Goal: Information Seeking & Learning: Learn about a topic

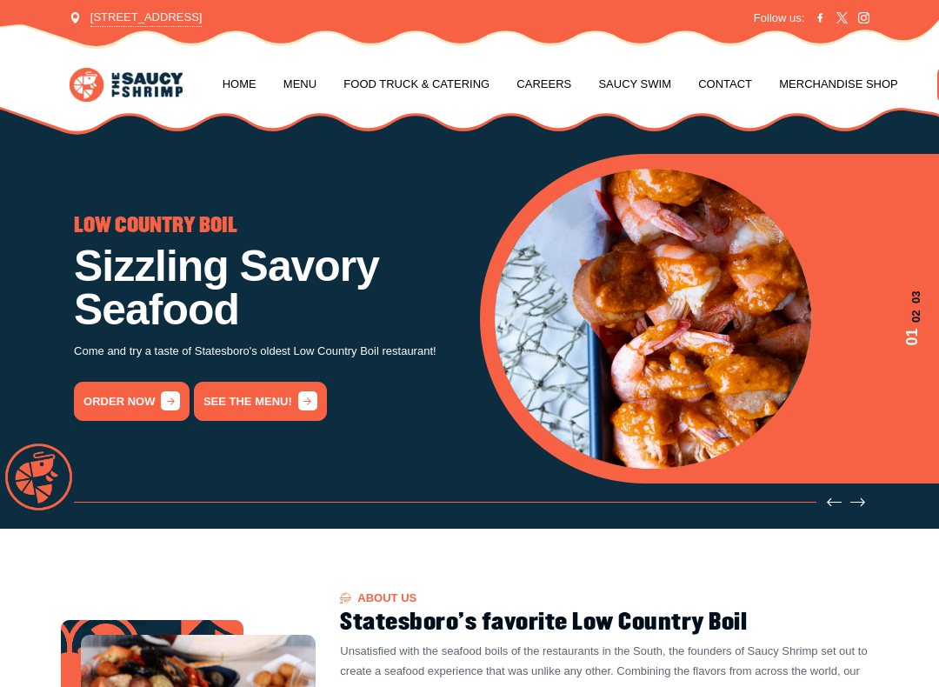
click at [254, 410] on link "See the menu!" at bounding box center [260, 401] width 133 height 39
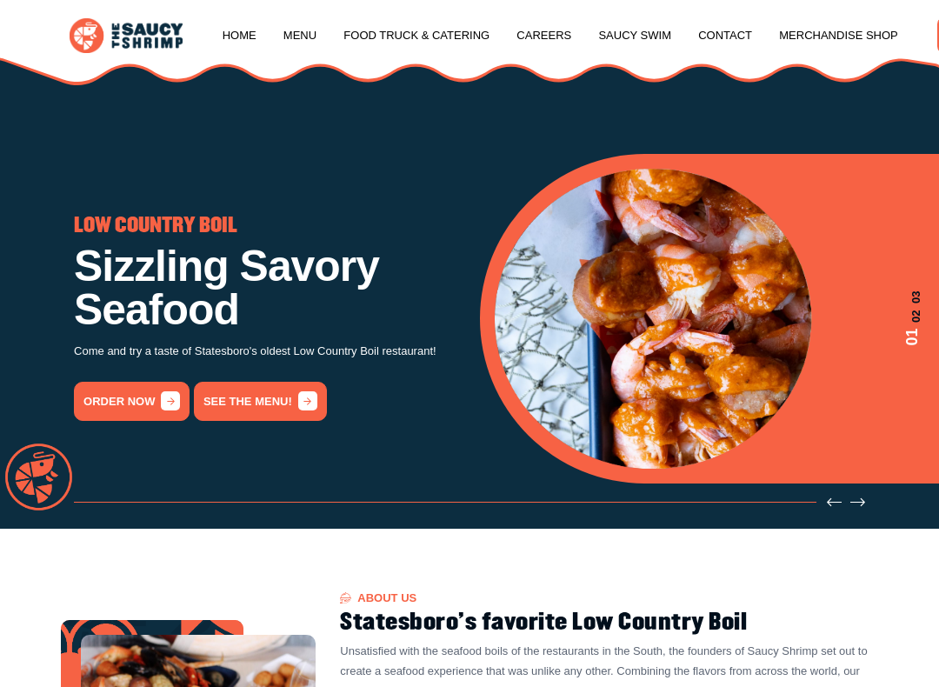
scroll to position [1515, 0]
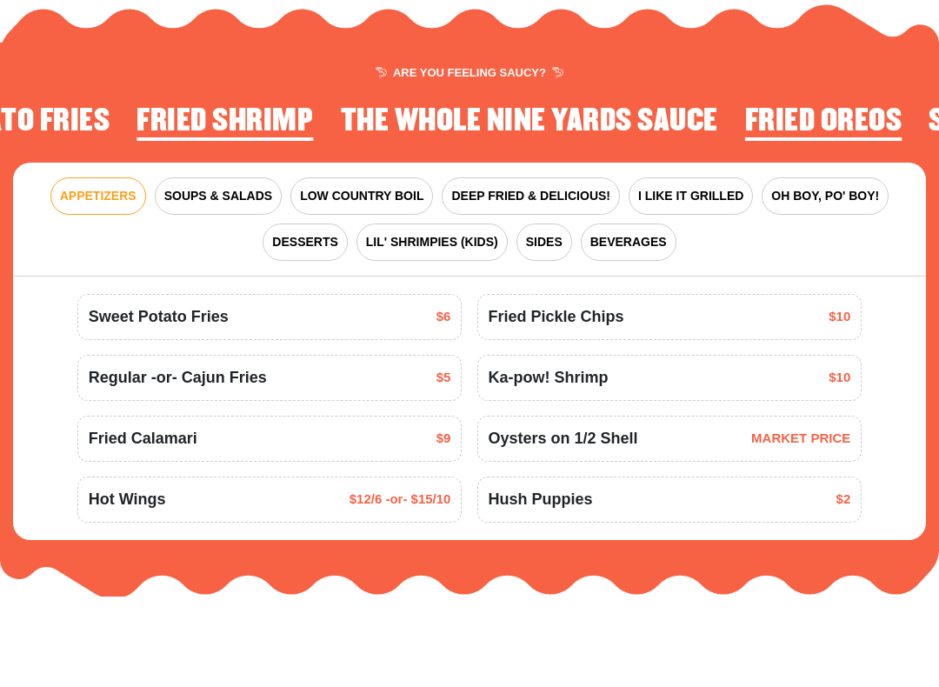
click at [728, 277] on span "I LIKE IT GRILLED" at bounding box center [690, 286] width 105 height 18
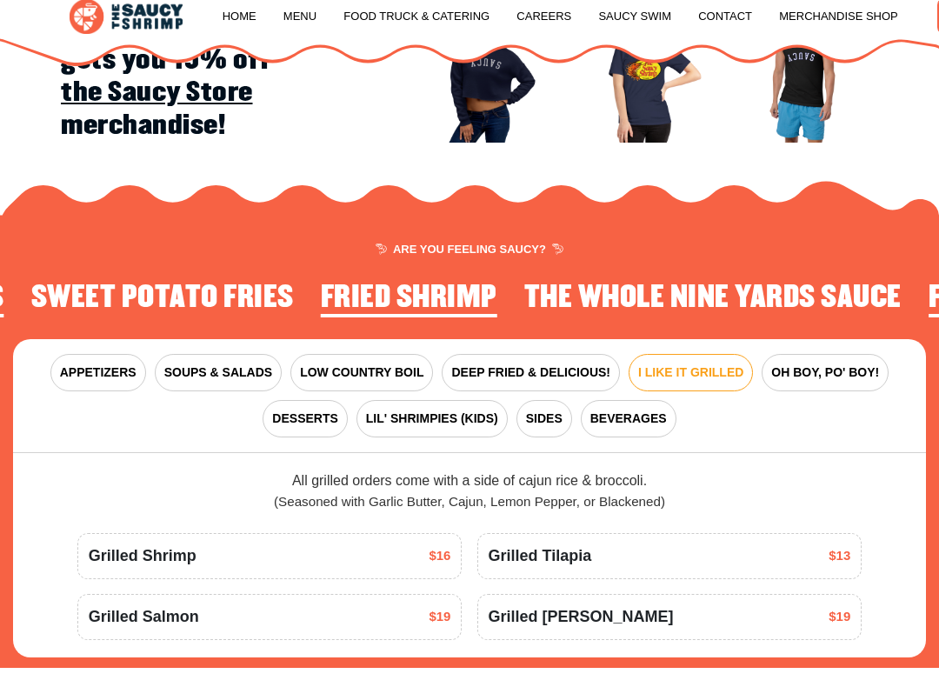
scroll to position [1411, 0]
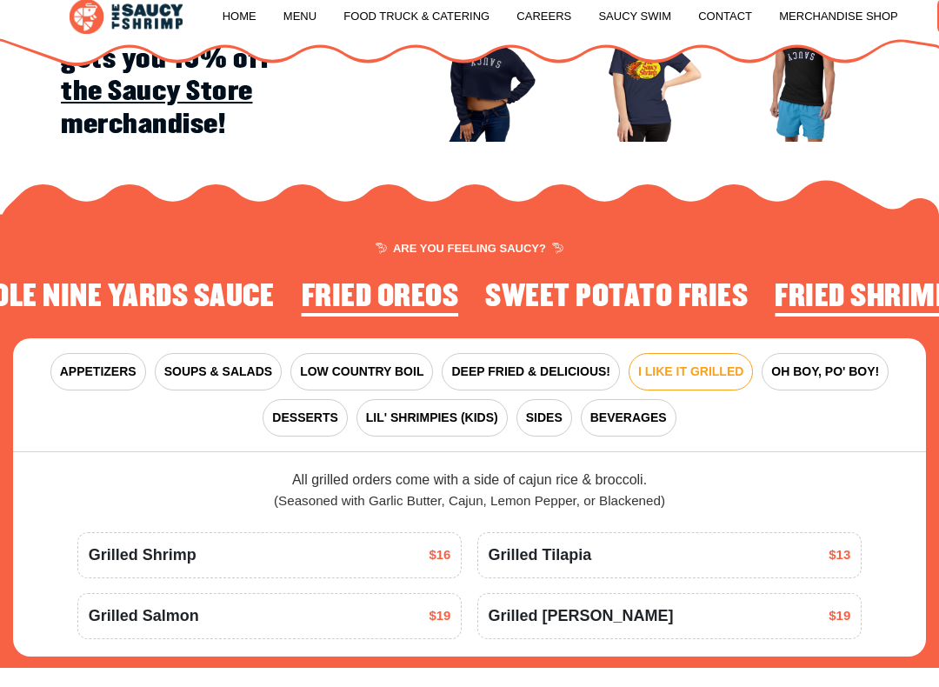
click at [453, 14] on link "Food Truck & Catering" at bounding box center [416, 36] width 146 height 66
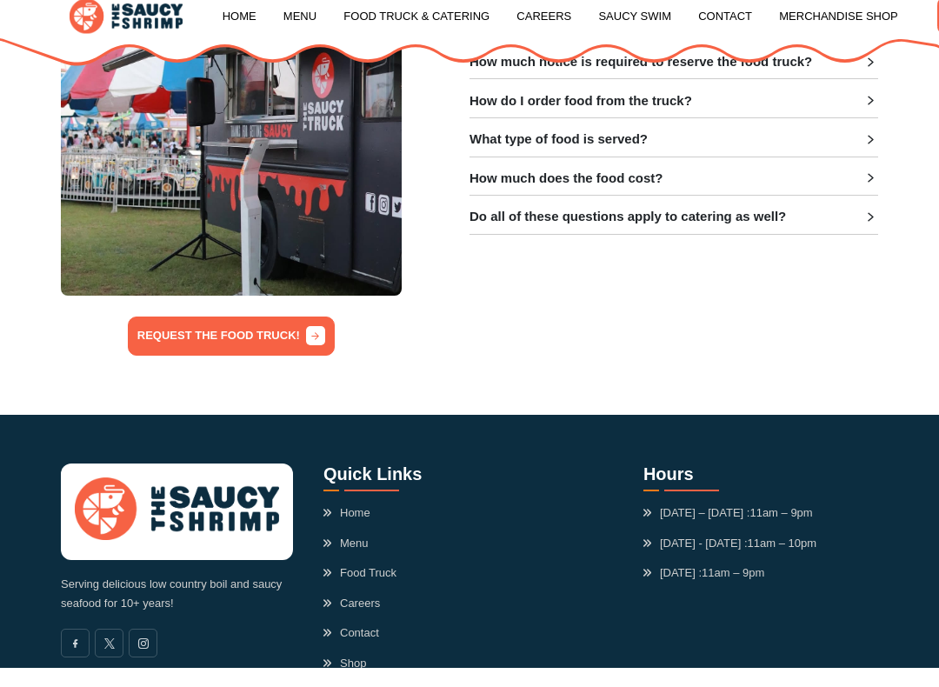
scroll to position [433, 0]
click at [904, 167] on section "REQUEST THE FOOD TRUCK! FAQ The Saucy Shrimp is On Wheels! How do I schedule th…" at bounding box center [469, 147] width 939 height 574
click at [865, 190] on icon at bounding box center [870, 197] width 15 height 15
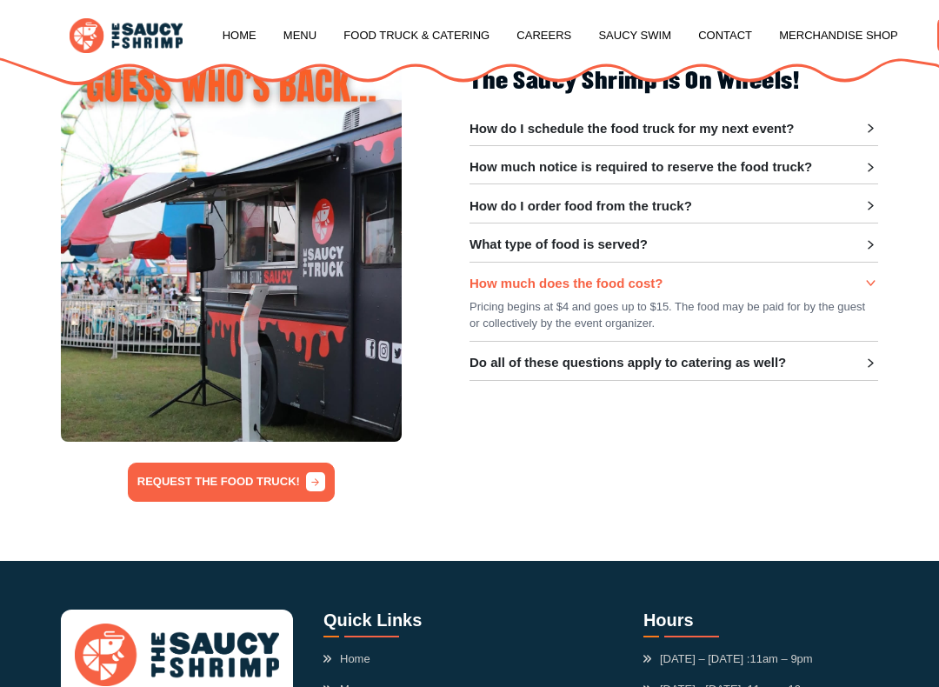
scroll to position [303, 0]
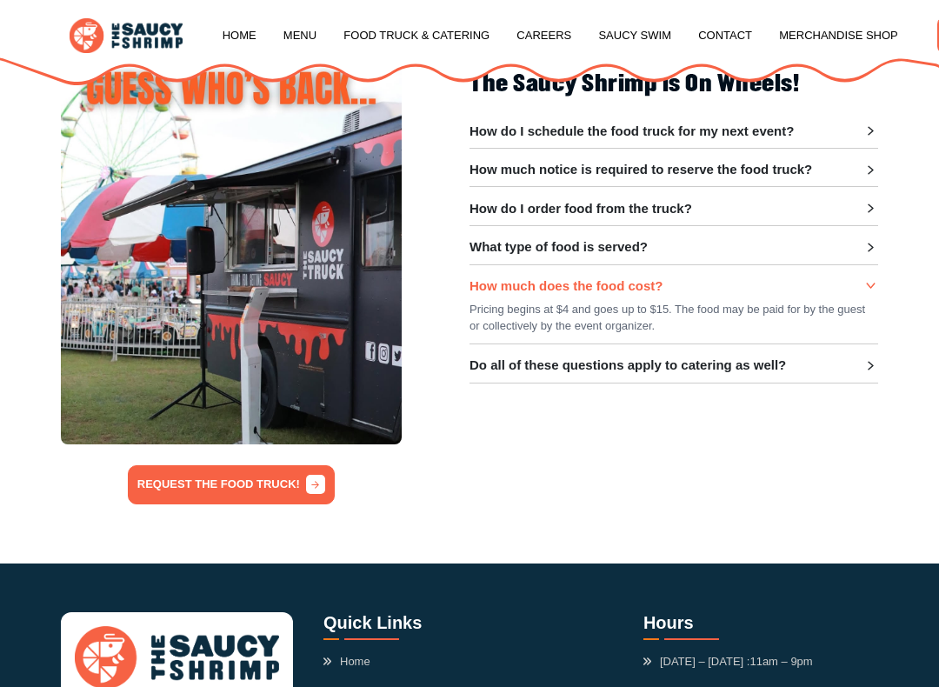
click at [815, 123] on div "How do I schedule the food truck for my next event?" at bounding box center [673, 131] width 409 height 16
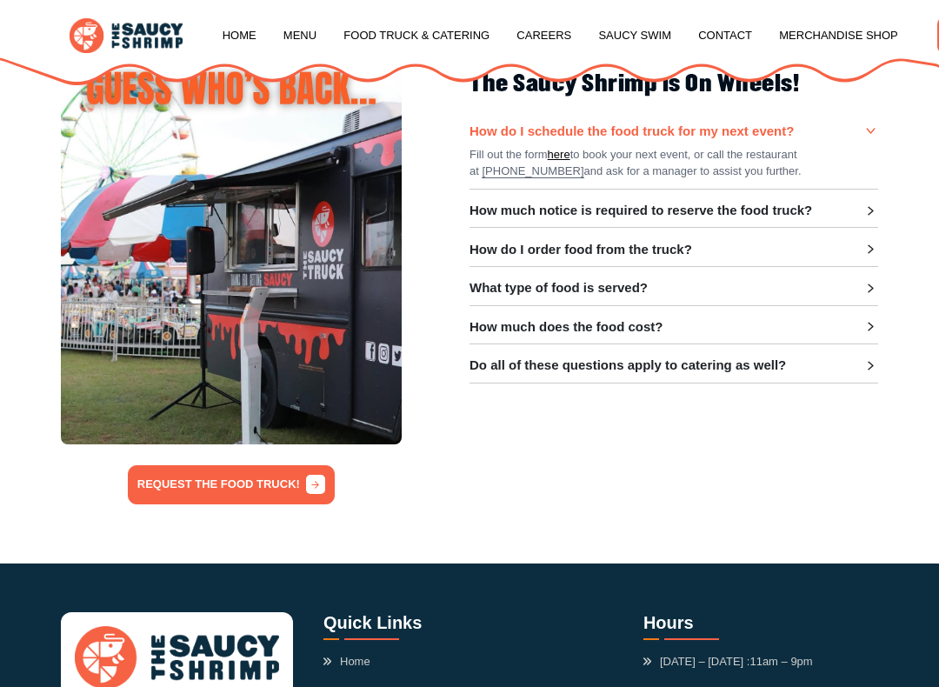
click at [772, 361] on h3 "Do all of these questions apply to catering as well?" at bounding box center [627, 365] width 316 height 16
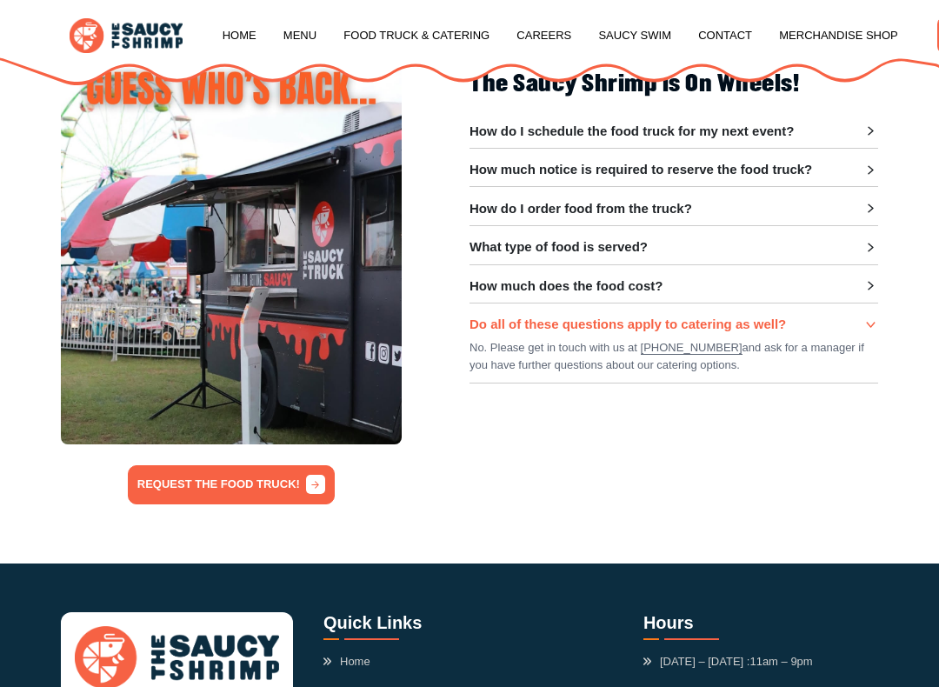
click at [572, 474] on div "FAQ The Saucy Shrimp is On Wheels! How do I schedule the food truck for my next…" at bounding box center [673, 277] width 409 height 456
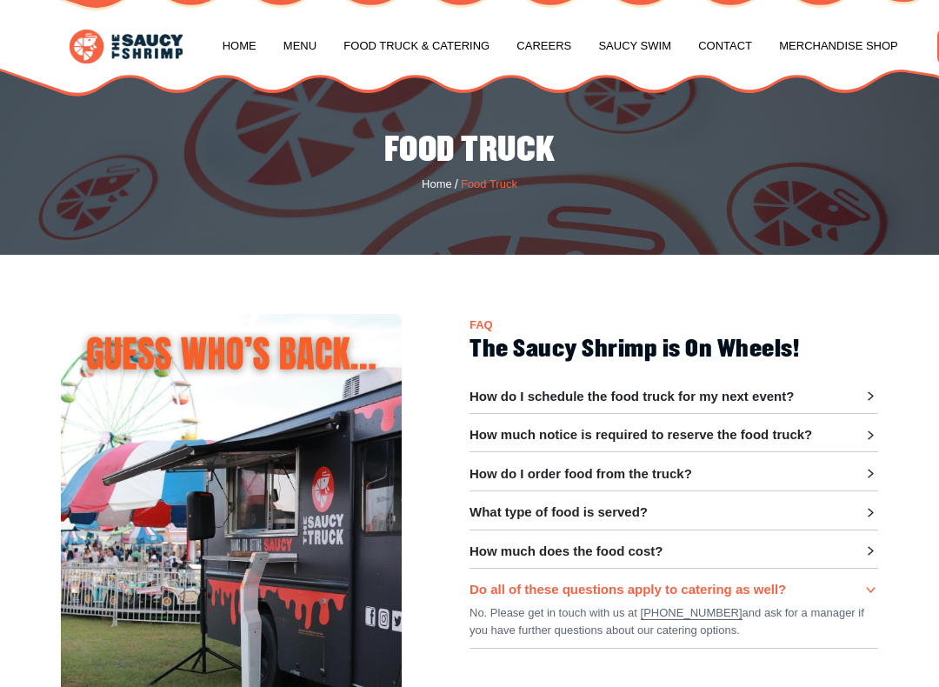
scroll to position [0, 0]
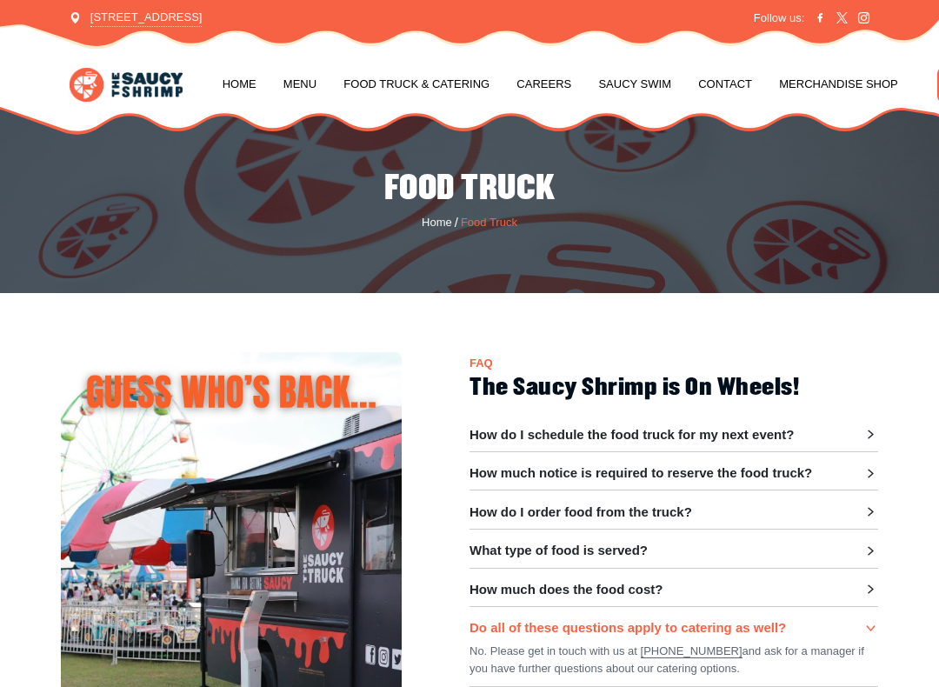
click at [246, 87] on link "Home" at bounding box center [240, 84] width 34 height 66
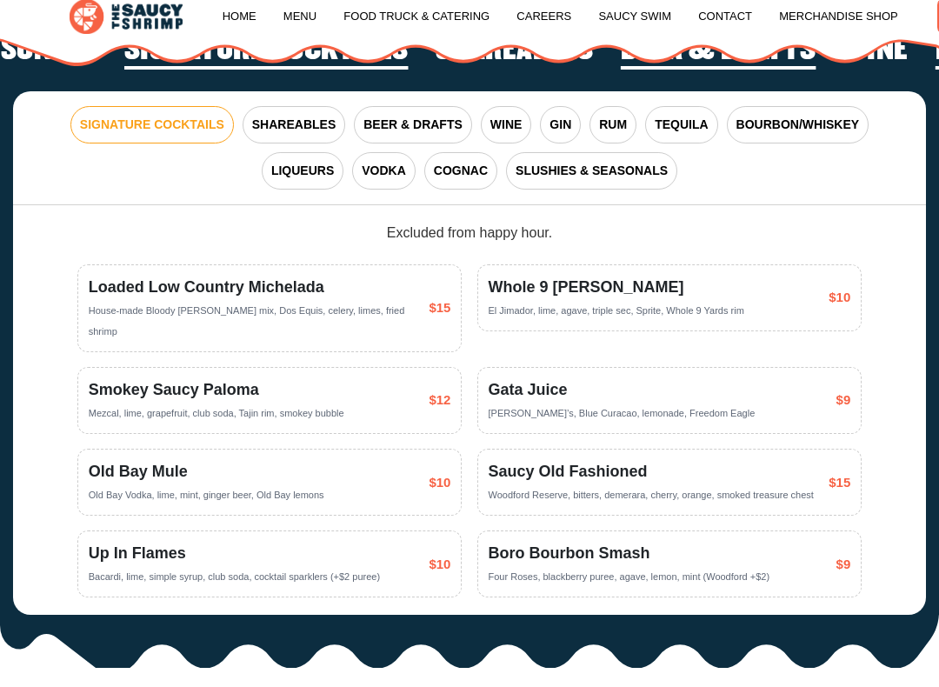
scroll to position [2459, 0]
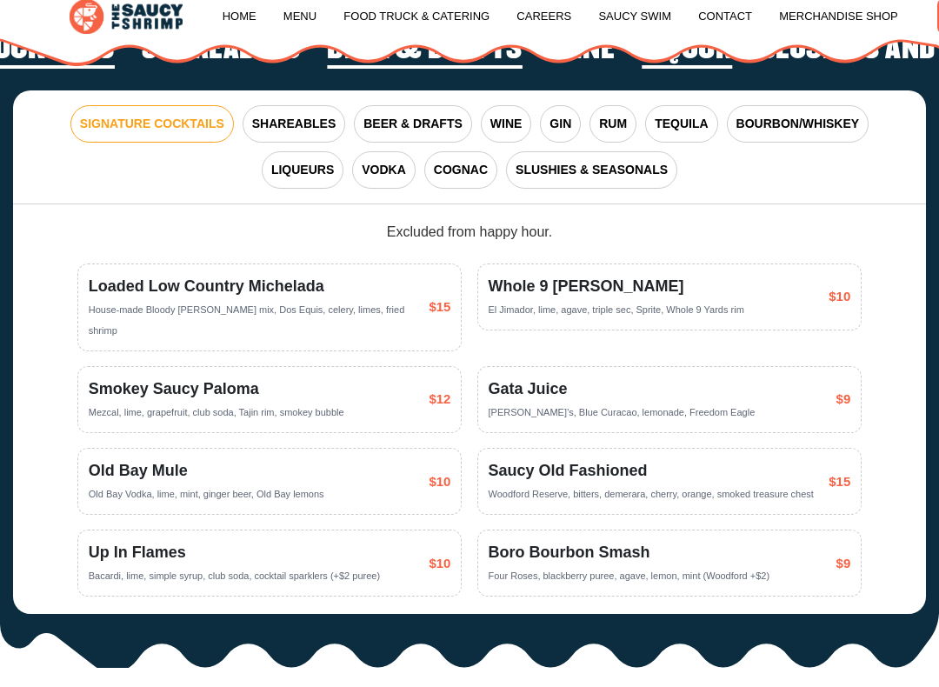
click at [394, 180] on span "VODKA" at bounding box center [384, 189] width 44 height 18
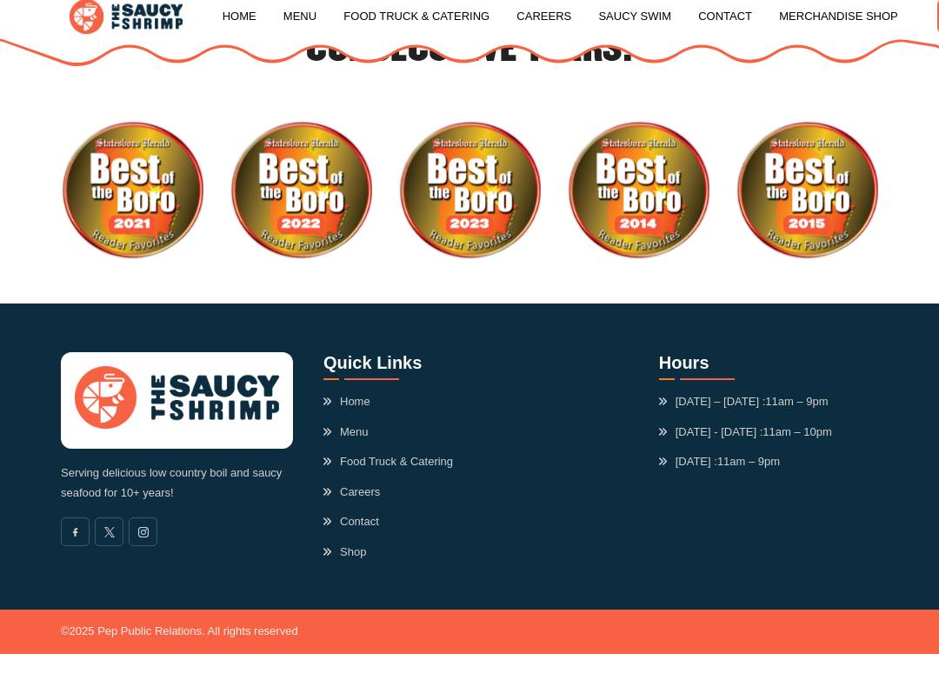
scroll to position [3726, 0]
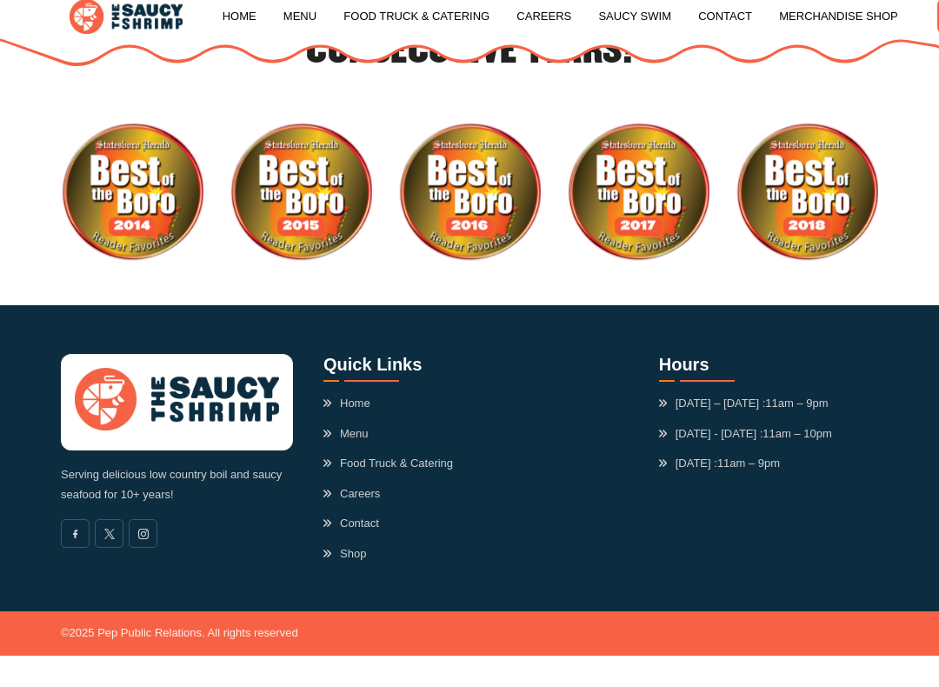
click at [364, 414] on link "Home" at bounding box center [346, 422] width 47 height 17
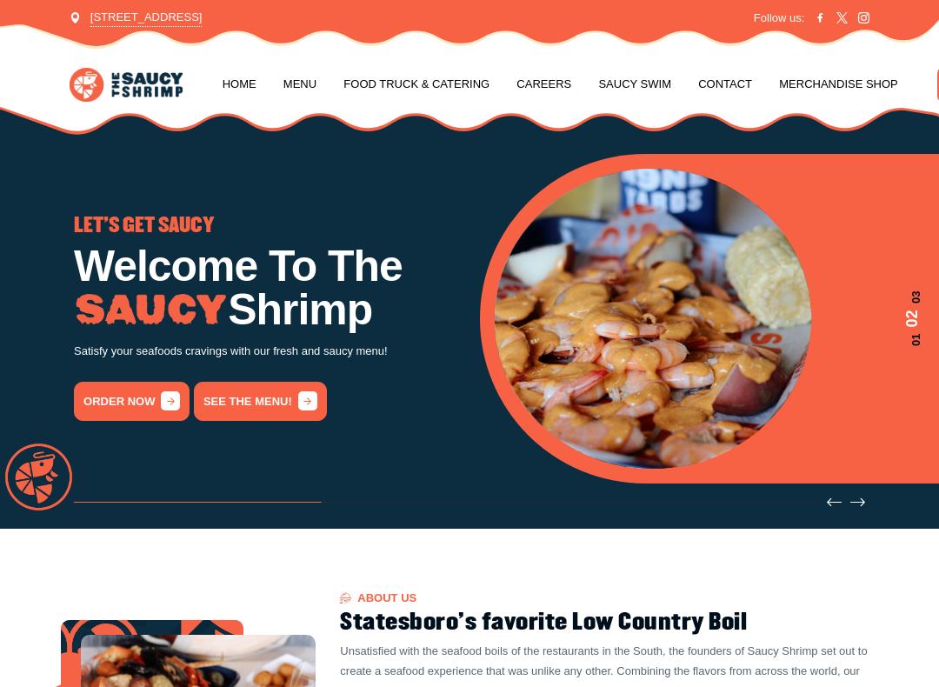
click at [265, 396] on link "See the menu!" at bounding box center [260, 401] width 133 height 39
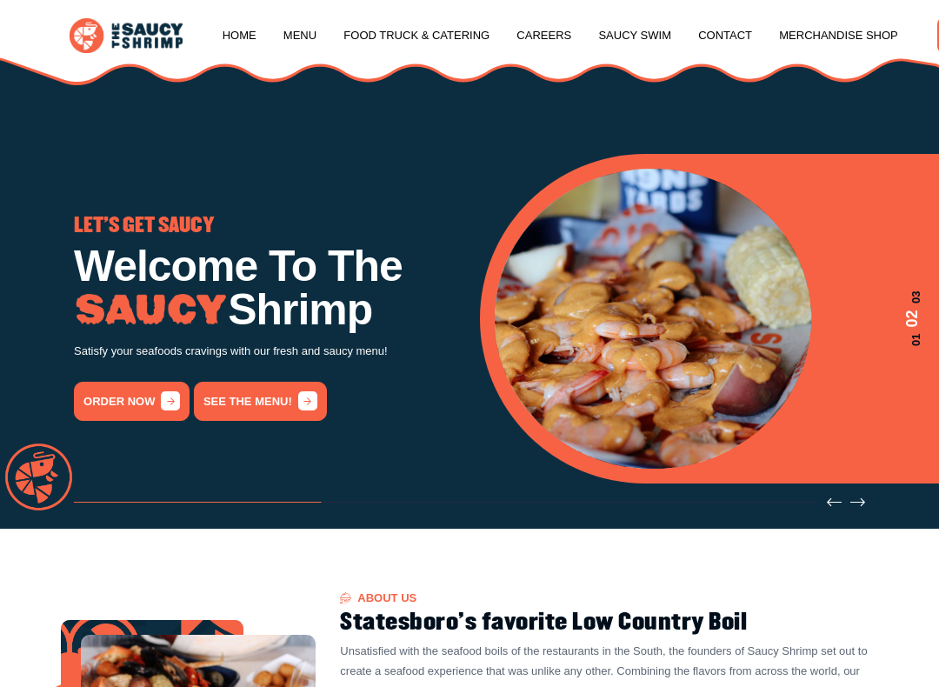
scroll to position [1515, 0]
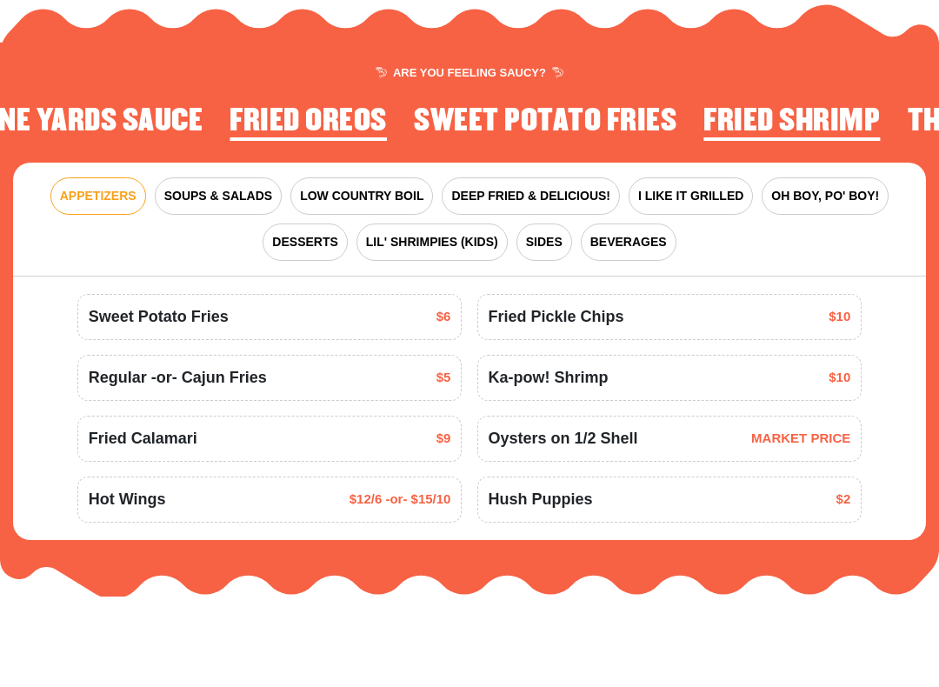
click at [254, 277] on span "SOUPS & SALADS" at bounding box center [218, 286] width 108 height 18
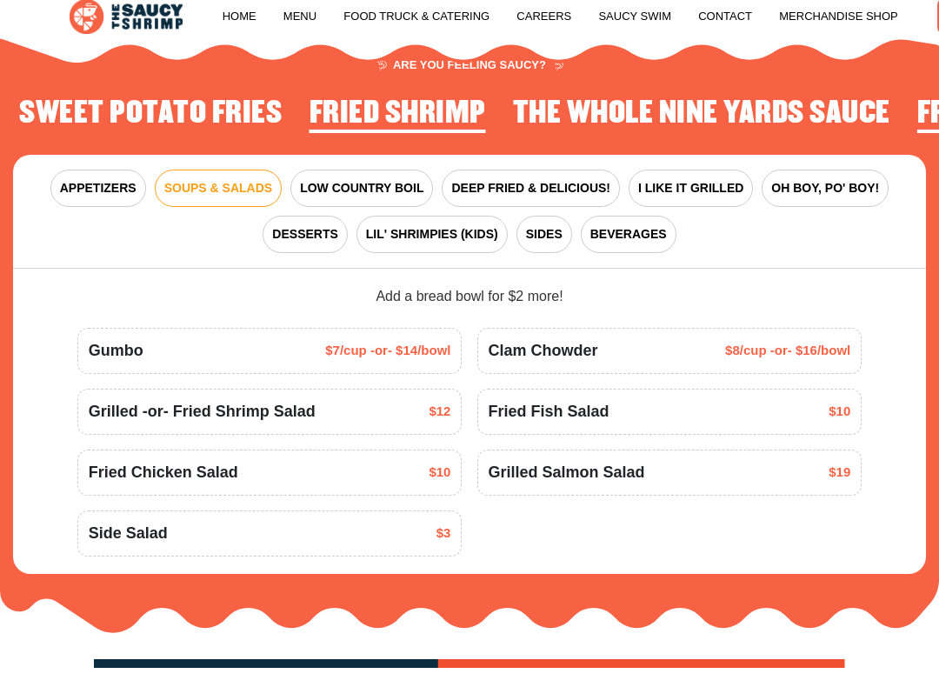
scroll to position [1595, 0]
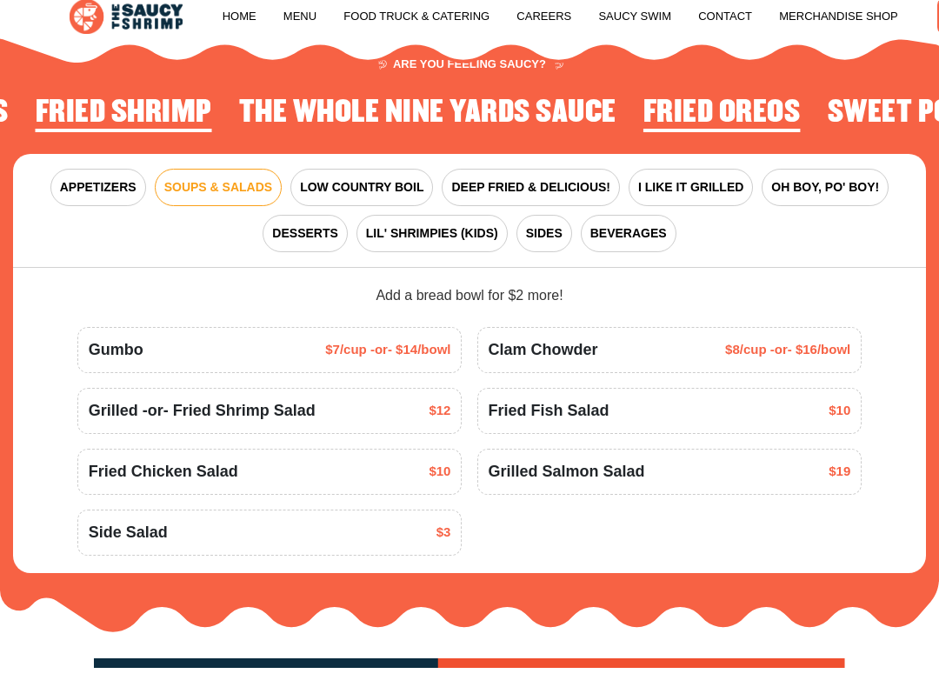
click at [364, 197] on span "LOW COUNTRY BOIL" at bounding box center [361, 206] width 123 height 18
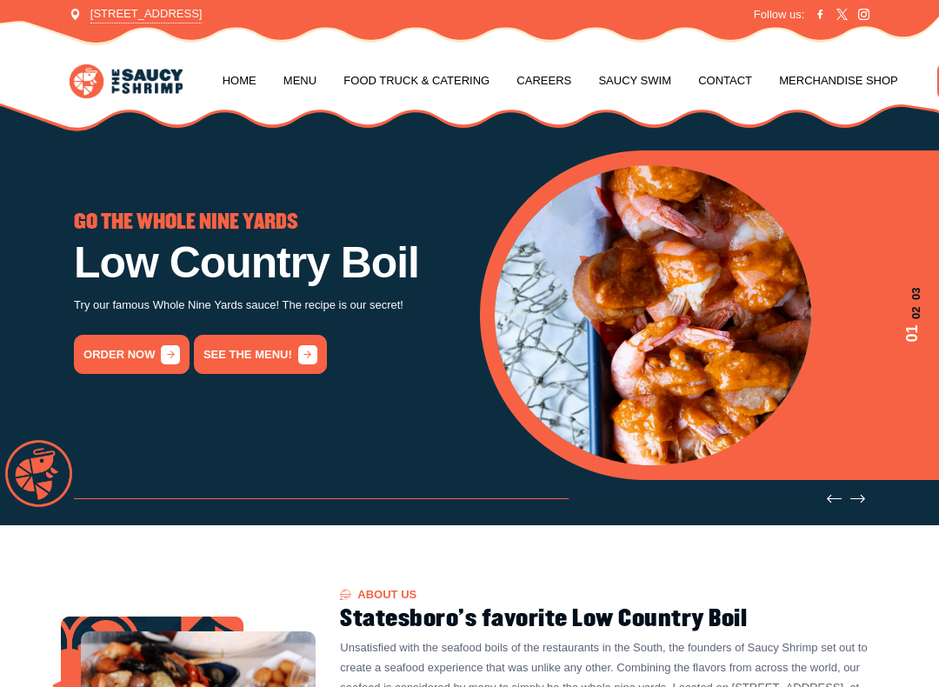
scroll to position [0, 0]
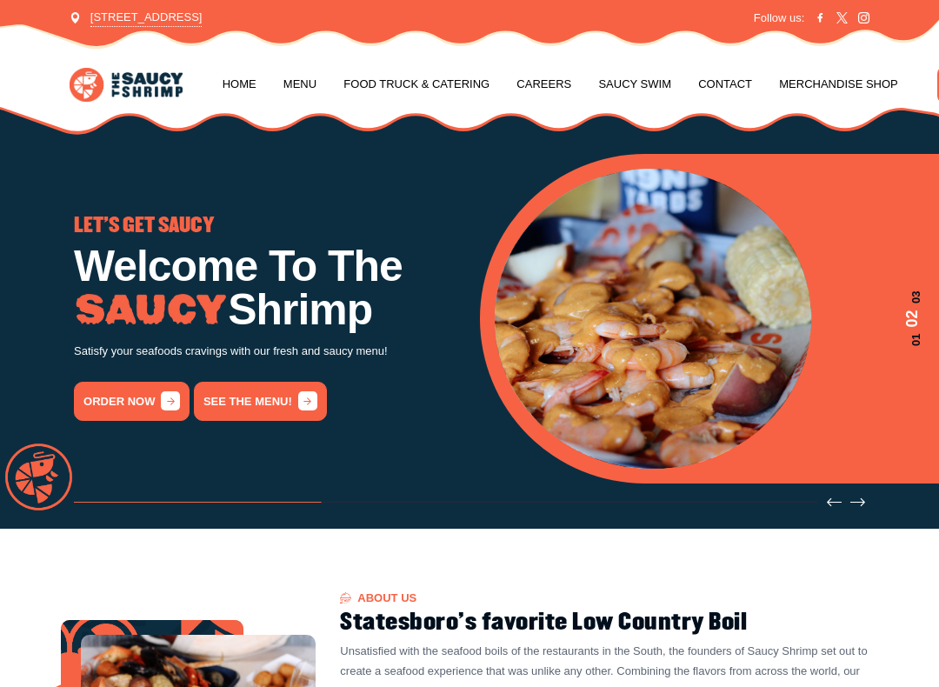
click at [307, 81] on link "Menu" at bounding box center [299, 84] width 33 height 66
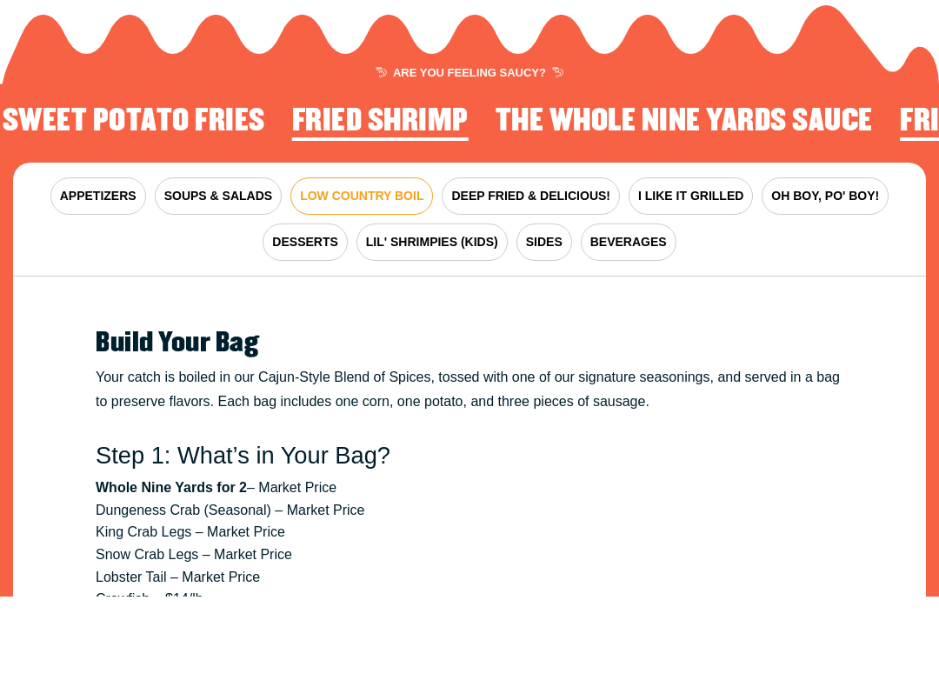
click at [733, 277] on span "I LIKE IT GRILLED" at bounding box center [690, 286] width 105 height 18
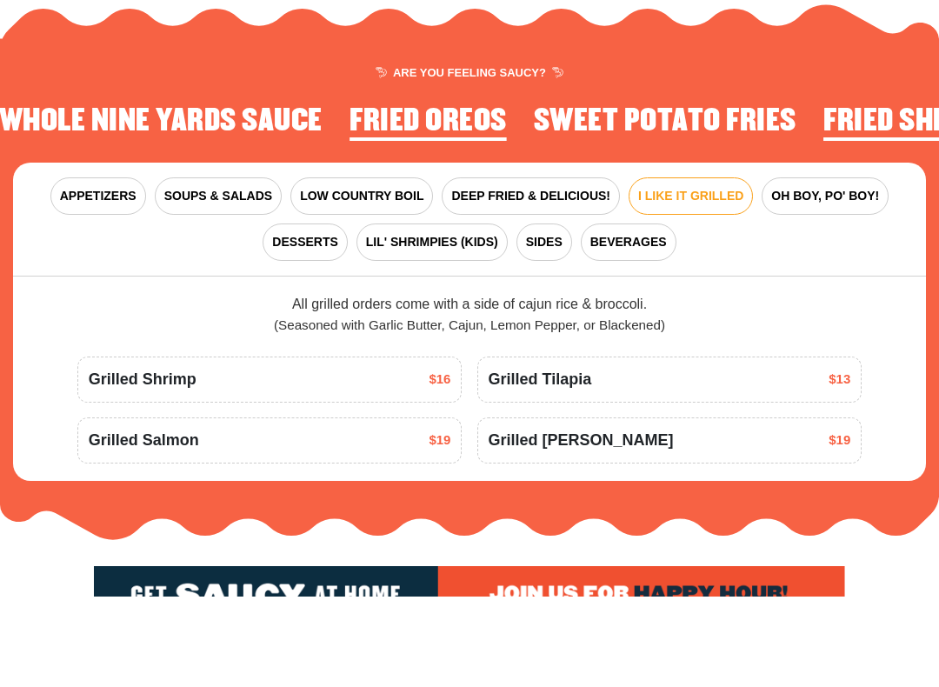
click at [848, 277] on span "OH BOY, PO' BOY!" at bounding box center [825, 286] width 108 height 18
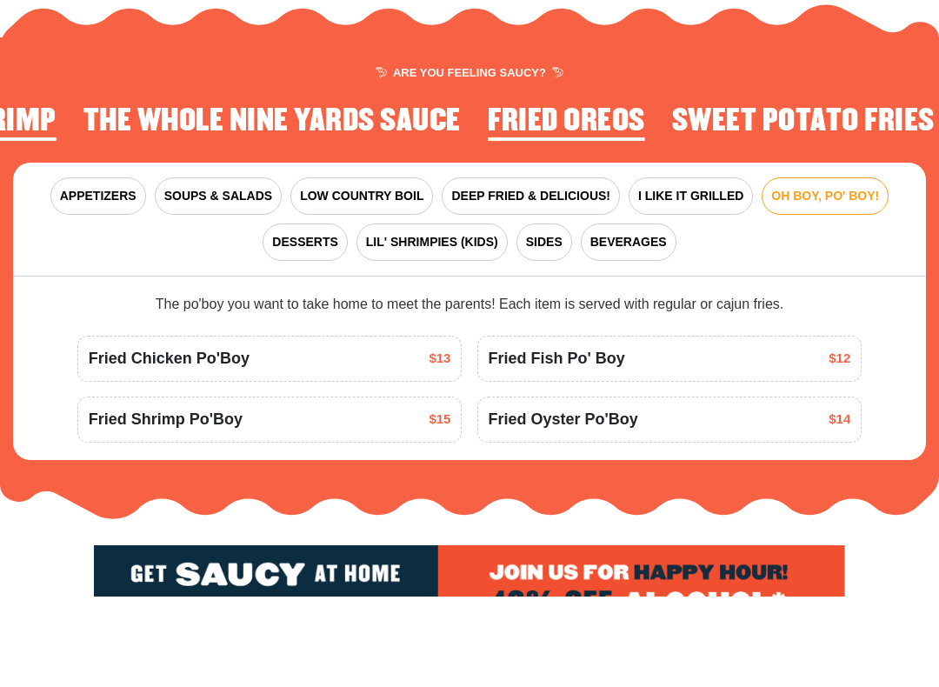
click at [324, 323] on span "DESSERTS" at bounding box center [304, 332] width 65 height 18
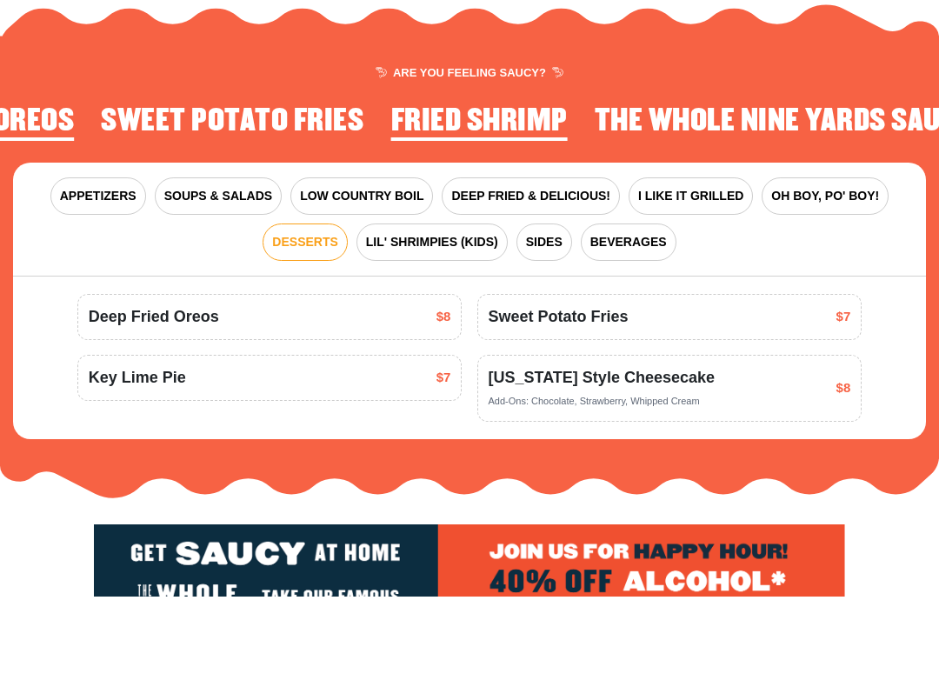
click at [448, 323] on span "LIL' SHRIMPIES (KIDS)" at bounding box center [432, 332] width 132 height 18
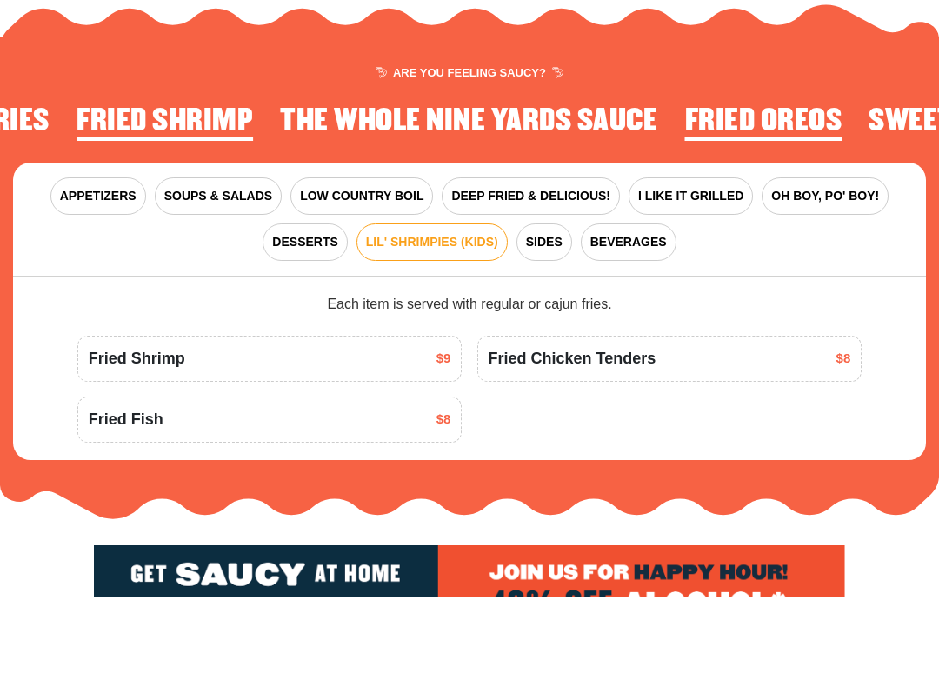
click at [557, 323] on span "SIDES" at bounding box center [544, 332] width 37 height 18
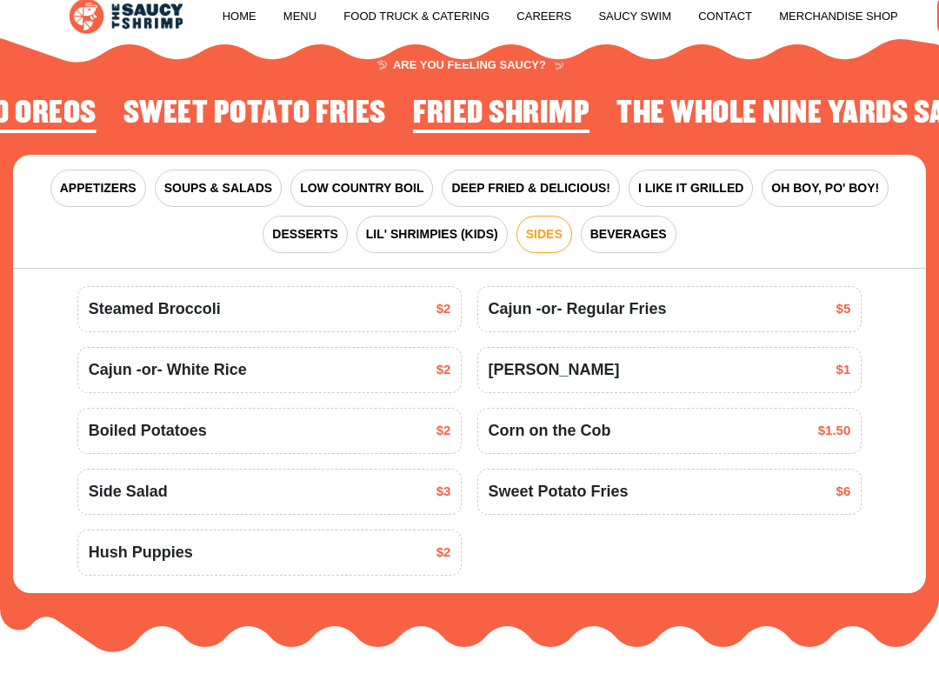
scroll to position [1607, 0]
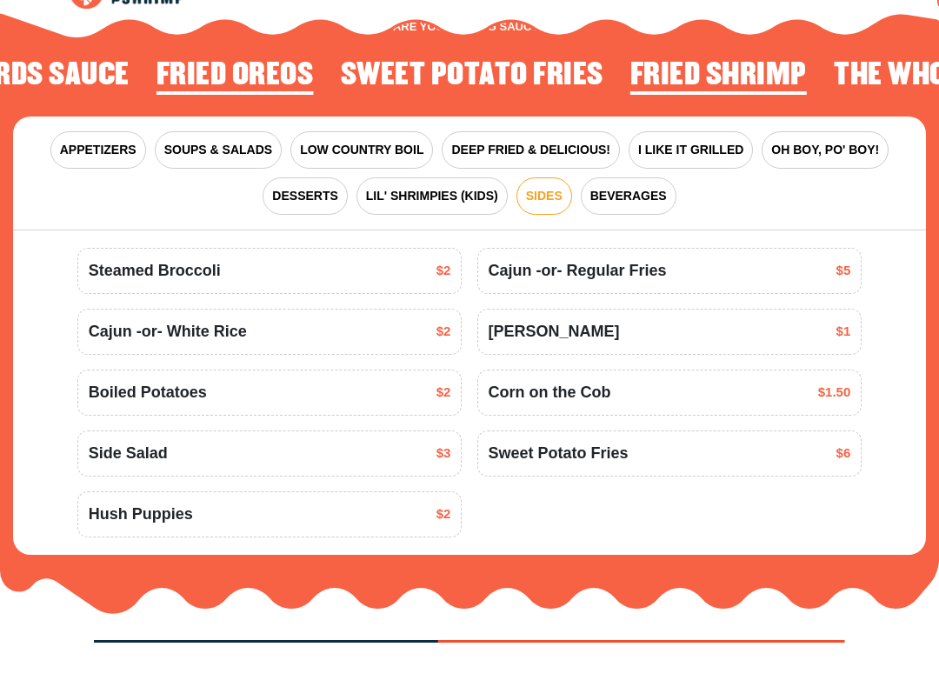
click at [718, 185] on span "I LIKE IT GRILLED" at bounding box center [690, 194] width 105 height 18
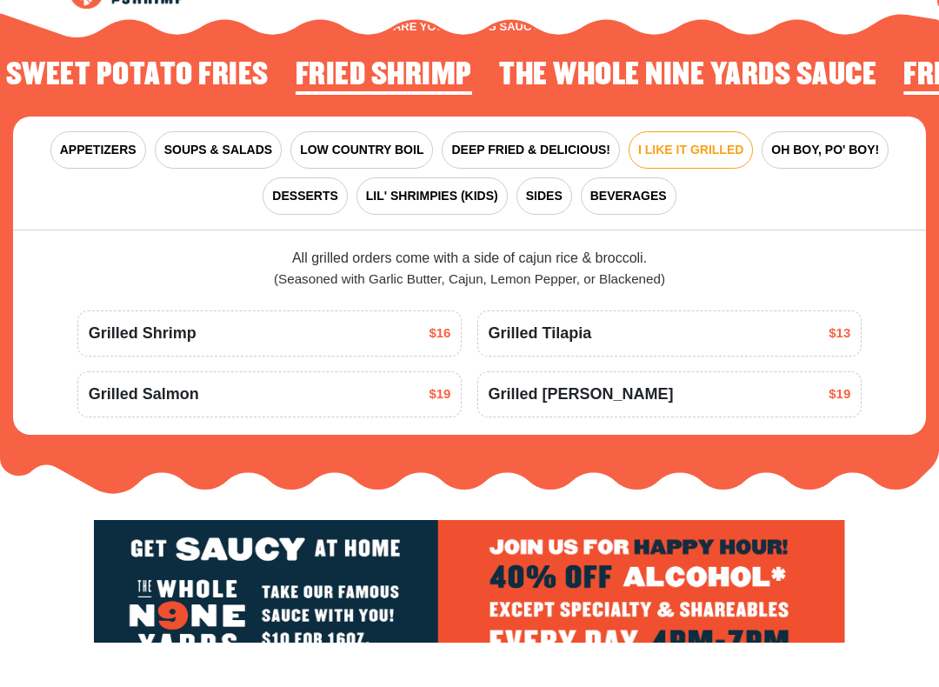
click at [771, 427] on div "Grilled Mahi Mahi $19" at bounding box center [670, 438] width 363 height 23
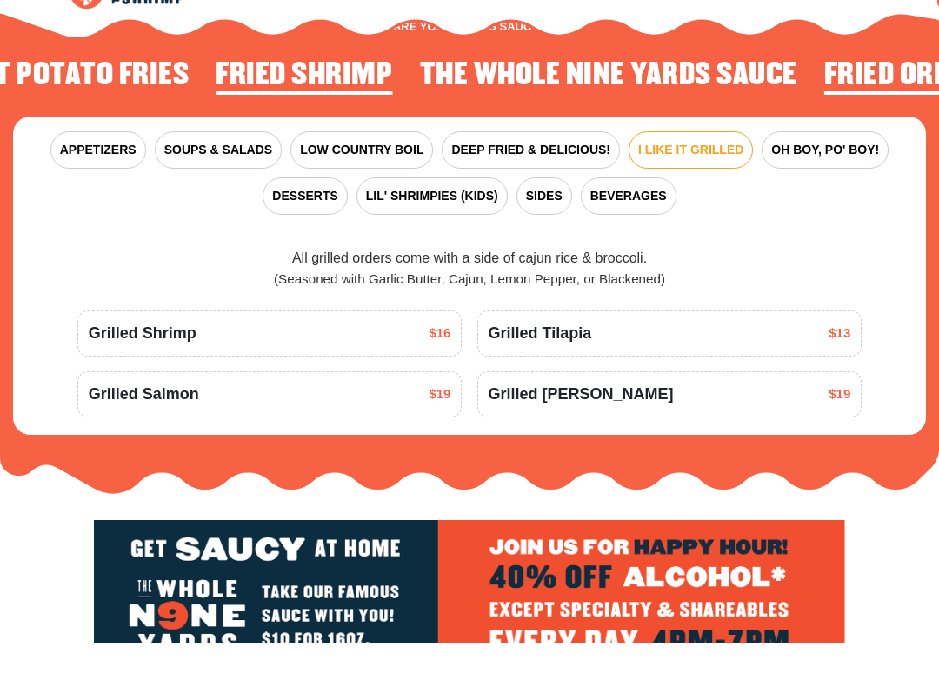
click at [842, 427] on div "Grilled Mahi Mahi $19" at bounding box center [670, 438] width 363 height 23
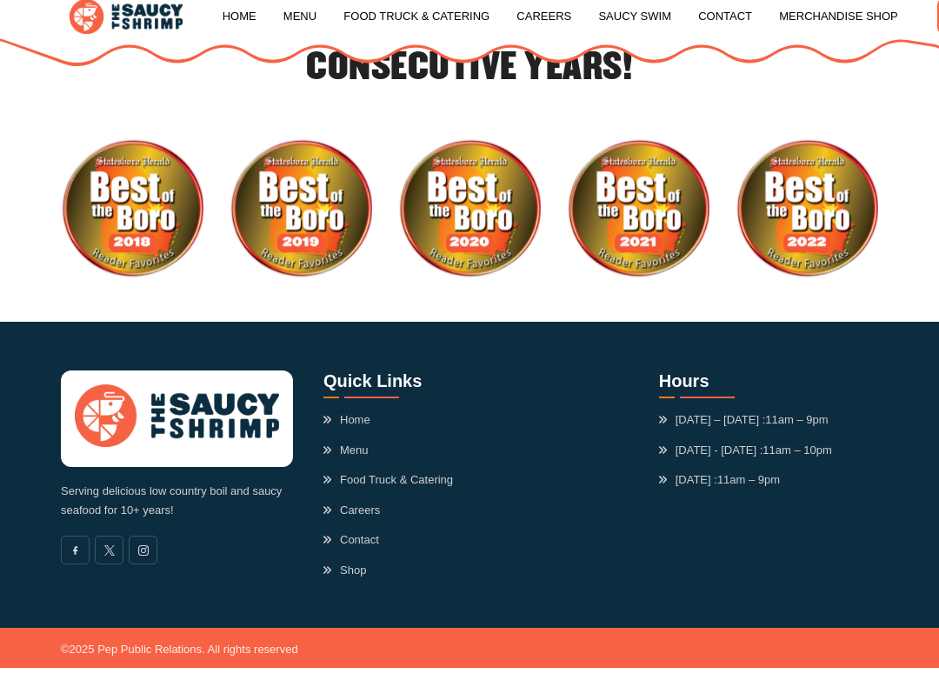
scroll to position [3853, 0]
